Goal: Transaction & Acquisition: Book appointment/travel/reservation

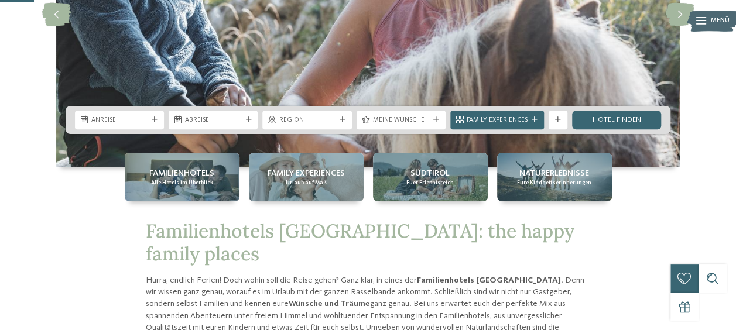
scroll to position [185, 0]
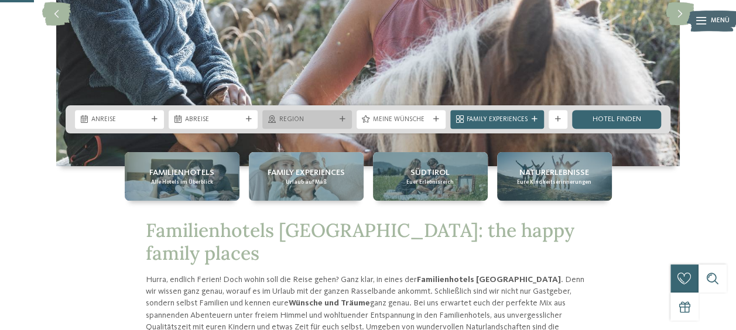
click at [341, 115] on div "Region" at bounding box center [306, 119] width 89 height 19
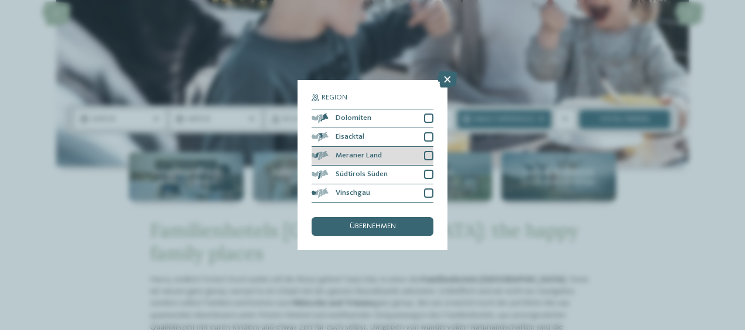
click at [424, 158] on div at bounding box center [428, 155] width 9 height 9
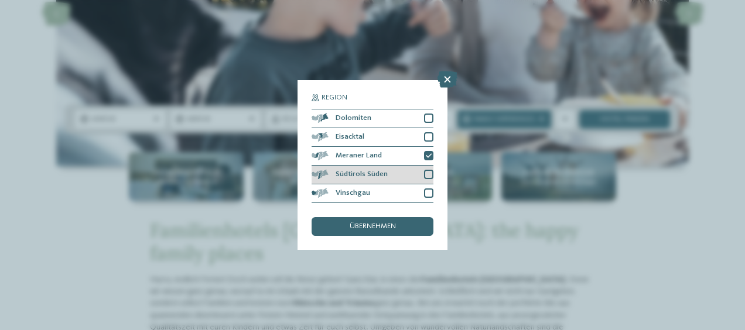
click at [429, 171] on div at bounding box center [428, 174] width 9 height 9
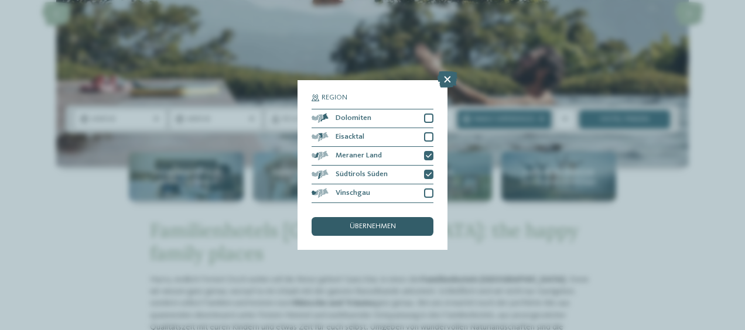
click at [385, 227] on span "übernehmen" at bounding box center [373, 227] width 46 height 8
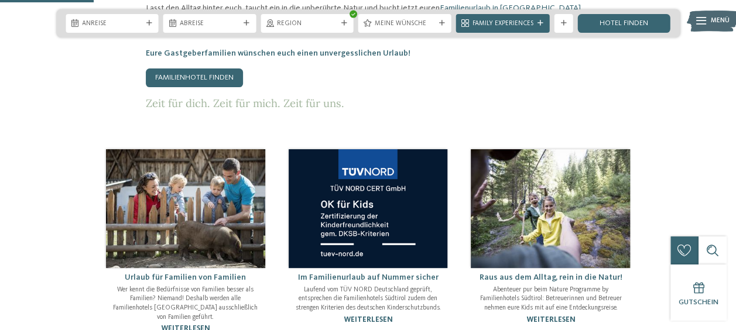
scroll to position [545, 0]
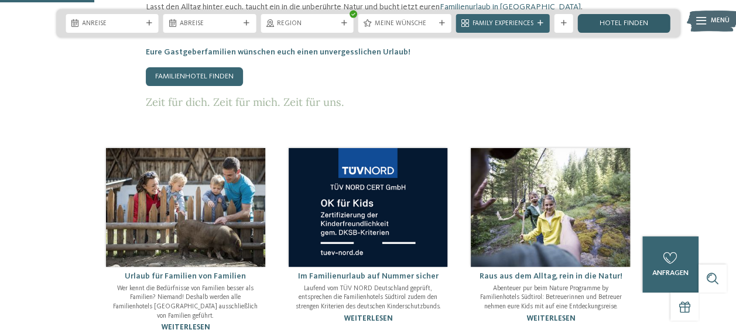
click at [611, 22] on link "Hotel finden" at bounding box center [623, 23] width 93 height 19
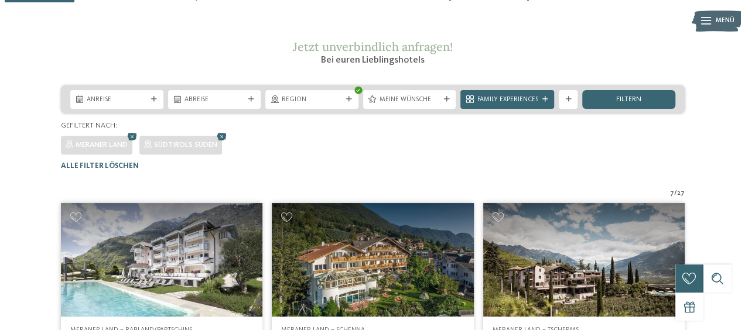
scroll to position [135, 0]
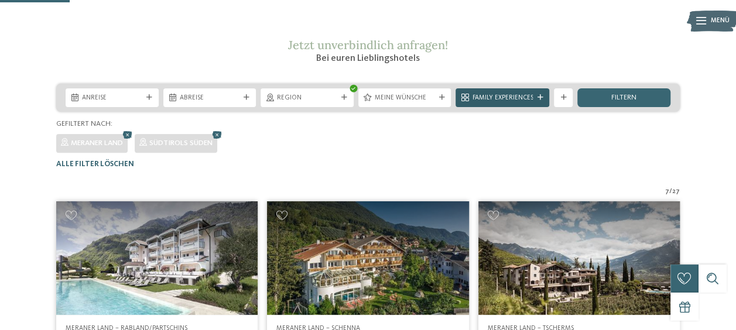
click at [511, 103] on span "Family Experiences" at bounding box center [502, 98] width 61 height 9
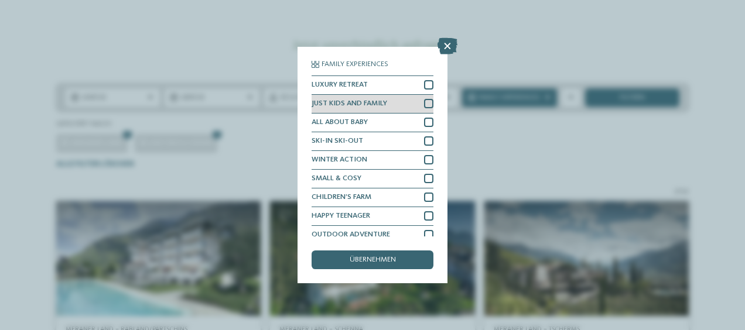
click at [424, 105] on div at bounding box center [428, 103] width 9 height 9
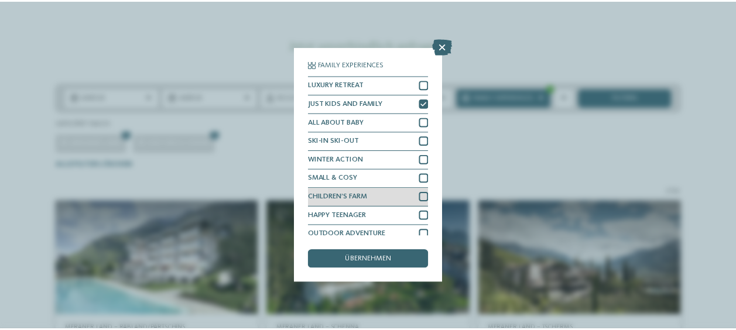
scroll to position [26, 0]
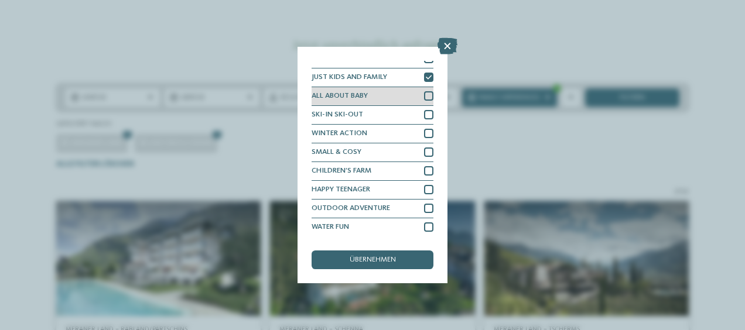
click at [424, 100] on div at bounding box center [428, 95] width 9 height 9
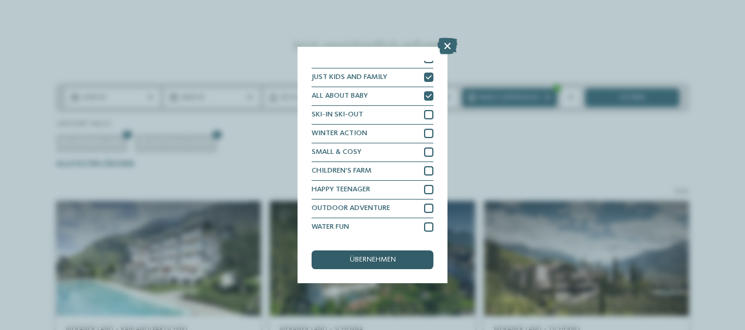
click at [368, 258] on span "übernehmen" at bounding box center [373, 260] width 46 height 8
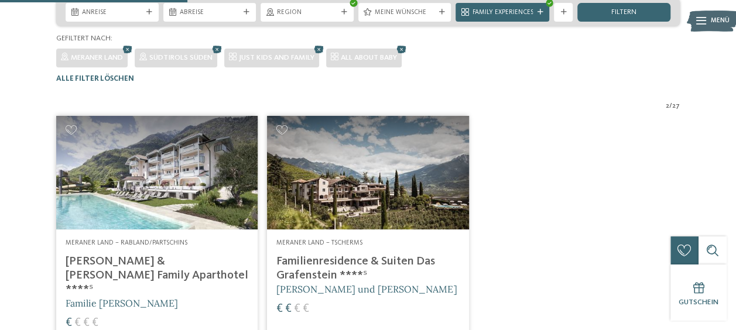
scroll to position [219, 0]
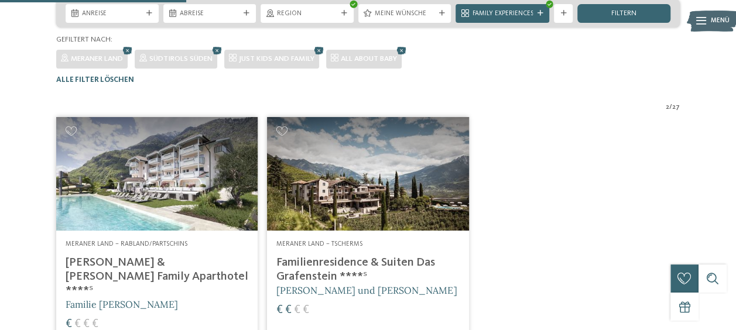
click at [245, 204] on img at bounding box center [156, 174] width 201 height 114
click at [329, 19] on span "Region" at bounding box center [307, 13] width 60 height 9
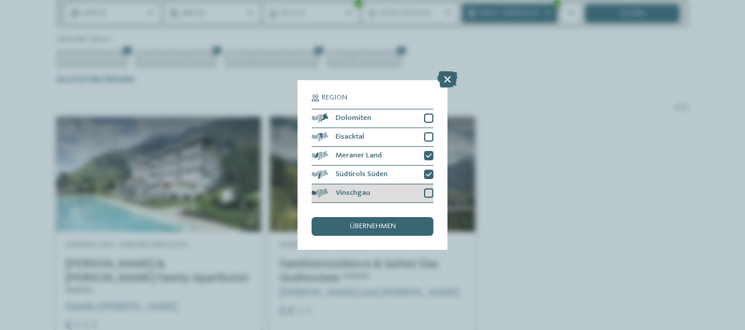
click at [425, 194] on div at bounding box center [428, 193] width 9 height 9
click at [395, 230] on span "übernehmen" at bounding box center [373, 227] width 46 height 8
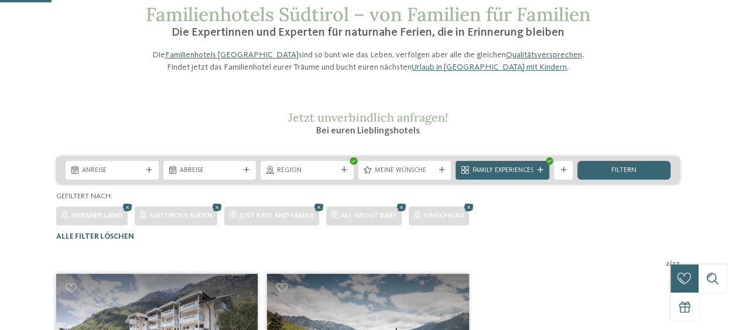
scroll to position [60, 0]
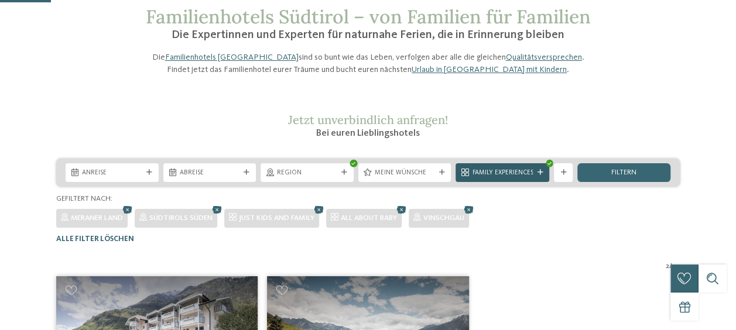
click at [509, 178] on span "Family Experiences" at bounding box center [502, 173] width 61 height 9
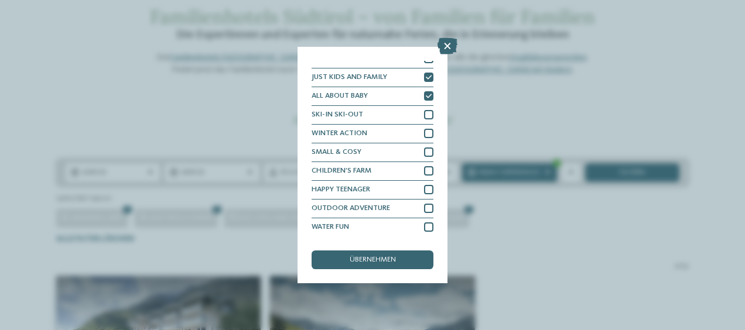
click at [518, 251] on div "Family Experiences LUXURY RETREAT JUST KIDS AND FAMILY" at bounding box center [372, 165] width 745 height 330
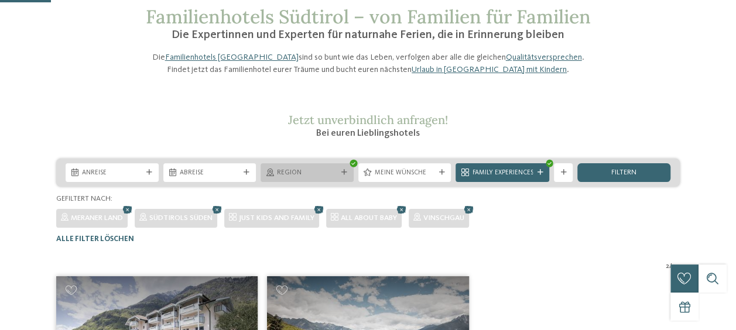
click at [314, 177] on div "Region" at bounding box center [307, 172] width 65 height 10
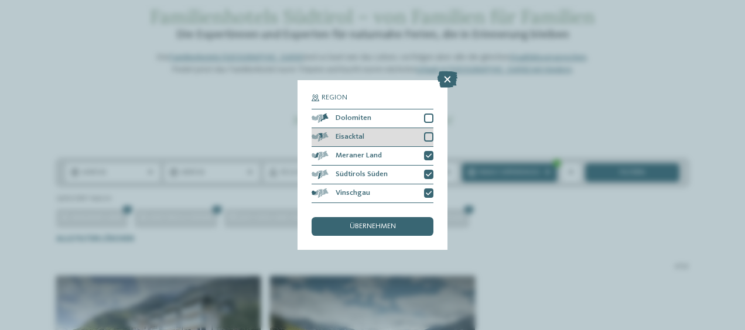
click at [417, 139] on div "Eisacktal" at bounding box center [372, 137] width 122 height 19
click at [397, 221] on div "übernehmen" at bounding box center [372, 226] width 122 height 19
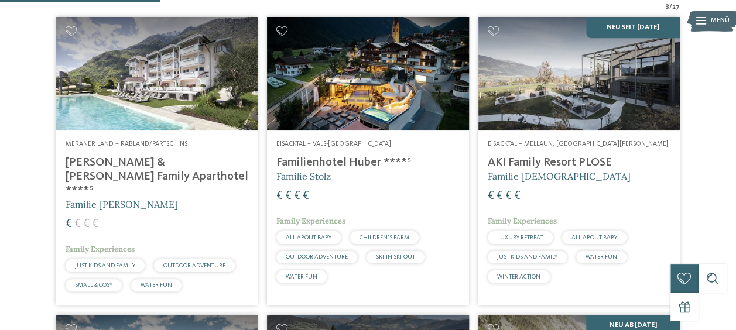
scroll to position [320, 0]
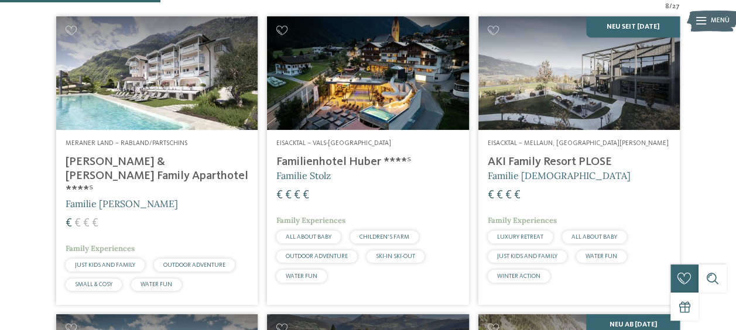
click at [351, 89] on img at bounding box center [367, 73] width 201 height 114
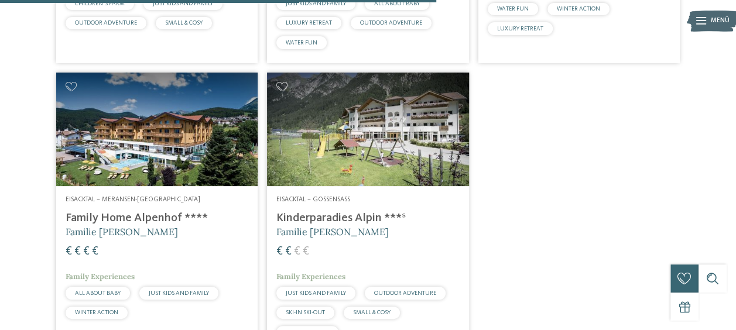
scroll to position [868, 0]
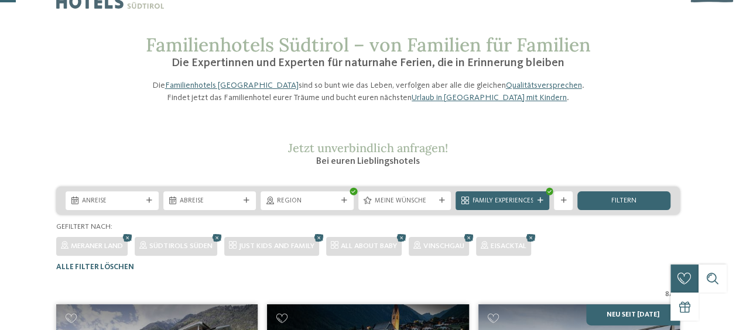
scroll to position [29, 0]
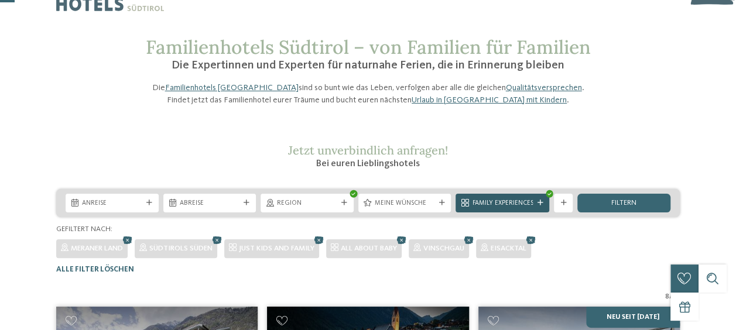
click at [478, 208] on span "Family Experiences" at bounding box center [502, 203] width 61 height 9
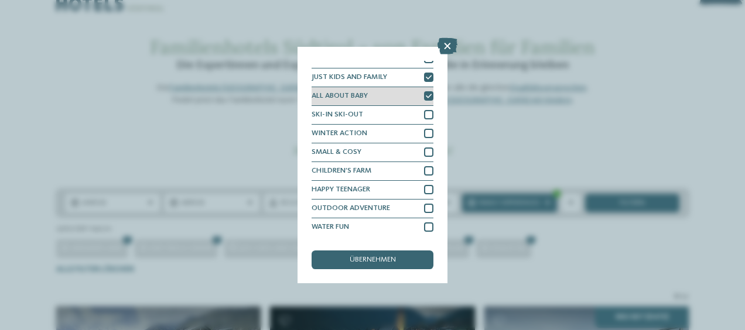
click at [426, 95] on icon at bounding box center [429, 97] width 6 height 6
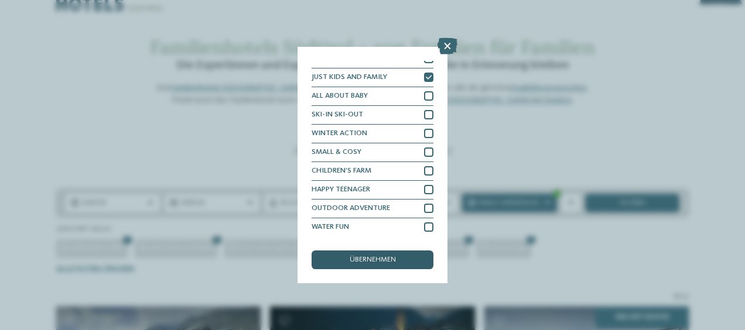
click at [356, 256] on span "übernehmen" at bounding box center [373, 260] width 46 height 8
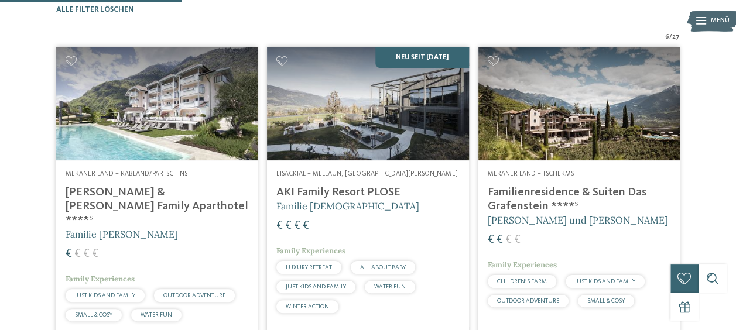
scroll to position [289, 0]
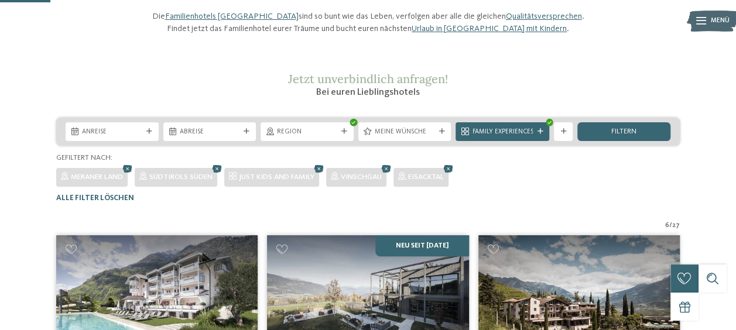
scroll to position [80, 0]
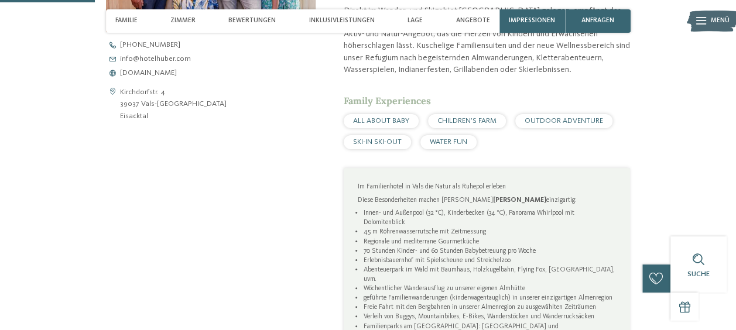
scroll to position [457, 0]
click at [170, 73] on span "www.hotelhuber.com" at bounding box center [148, 73] width 57 height 8
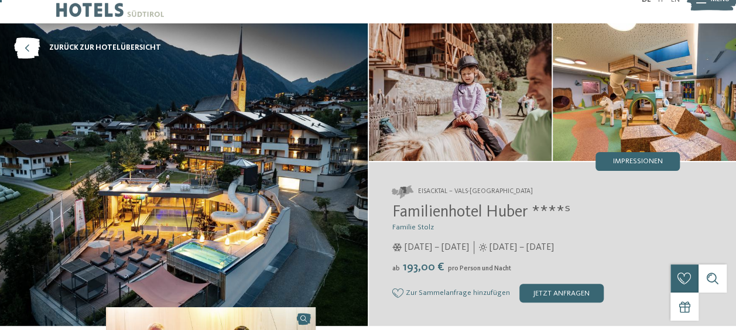
scroll to position [0, 0]
